Goal: Task Accomplishment & Management: Manage account settings

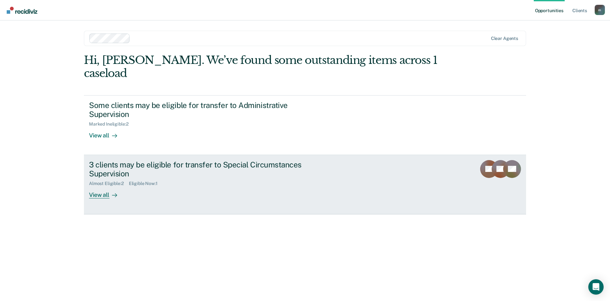
click at [139, 160] on div "3 clients may be eligible for transfer to Special Circumstances Supervision" at bounding box center [201, 169] width 224 height 19
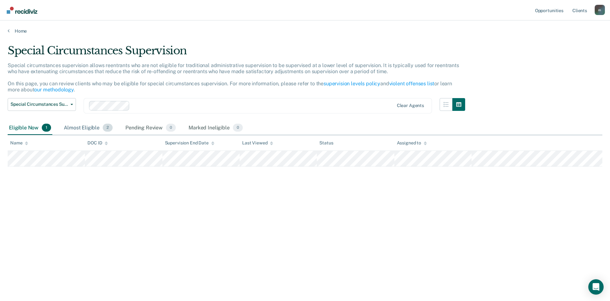
click at [68, 130] on div "Almost Eligible 2" at bounding box center [88, 128] width 51 height 14
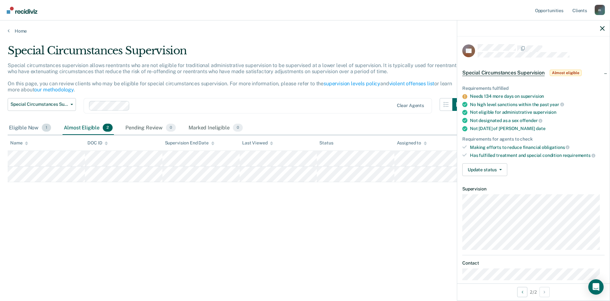
click at [36, 127] on div "Eligible Now 1" at bounding box center [30, 128] width 45 height 14
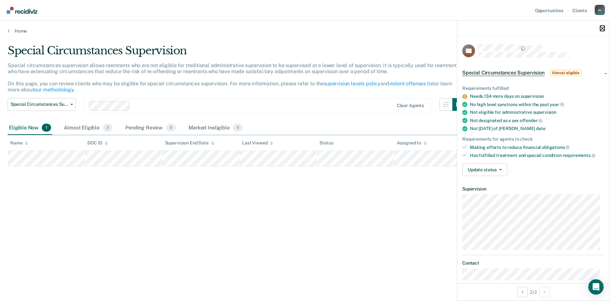
click at [602, 27] on icon "button" at bounding box center [602, 28] width 4 height 4
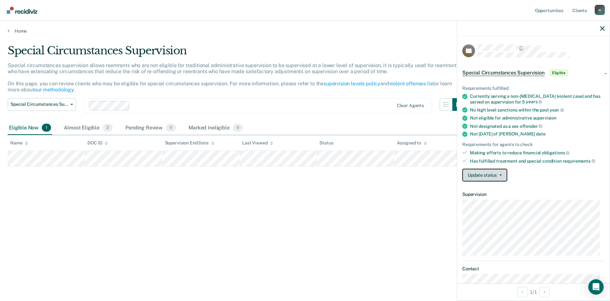
click at [503, 176] on button "Update status" at bounding box center [484, 174] width 45 height 13
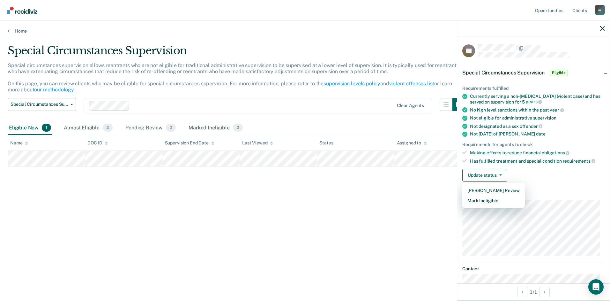
click at [544, 190] on article "KS Special Circumstances Supervision Eligible Requirements fulfilled Currently …" at bounding box center [533, 222] width 142 height 357
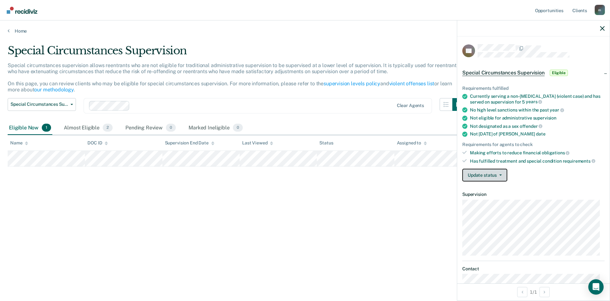
click at [498, 175] on span "button" at bounding box center [499, 174] width 5 height 1
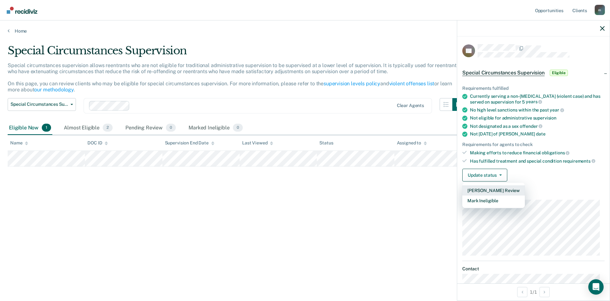
click at [515, 189] on button "[PERSON_NAME] Review" at bounding box center [493, 190] width 63 height 10
